Goal: Task Accomplishment & Management: Manage account settings

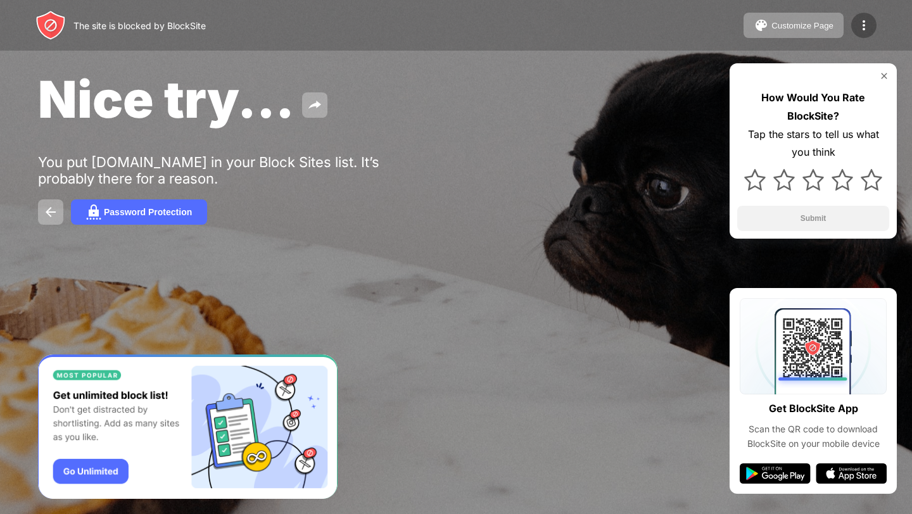
click at [868, 25] on img at bounding box center [863, 25] width 15 height 15
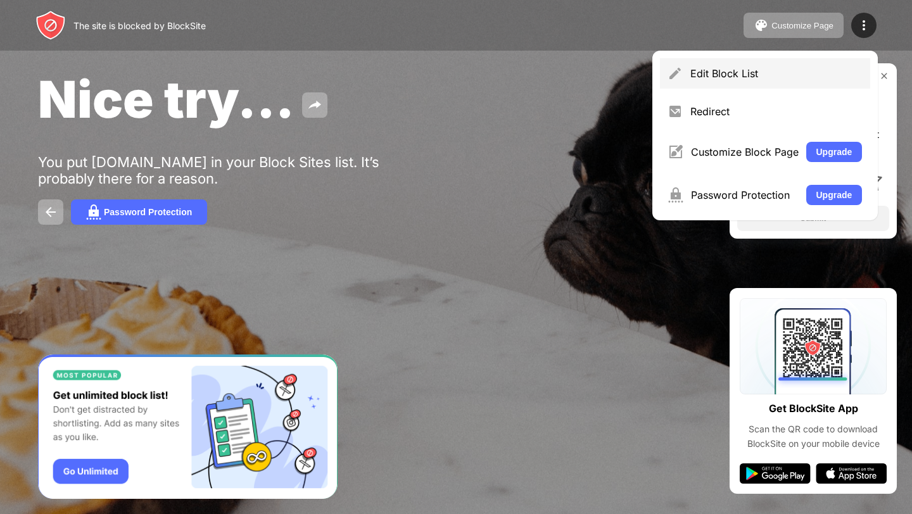
click at [720, 66] on div "Edit Block List" at bounding box center [765, 73] width 210 height 30
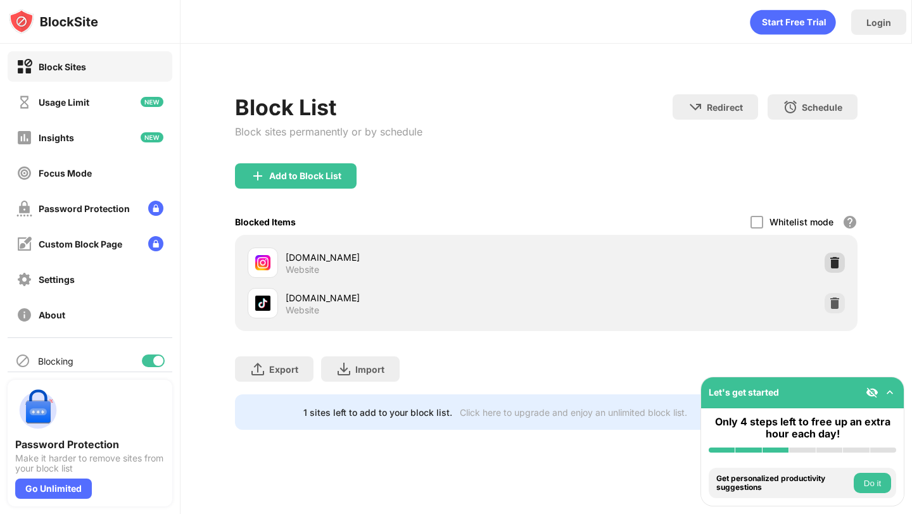
click at [830, 260] on img at bounding box center [834, 262] width 13 height 13
